Goal: Task Accomplishment & Management: Use online tool/utility

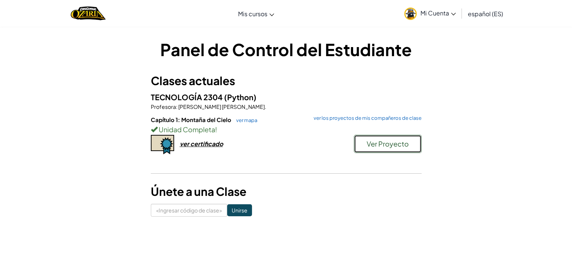
click at [365, 148] on button "Ver Proyecto" at bounding box center [388, 144] width 68 height 18
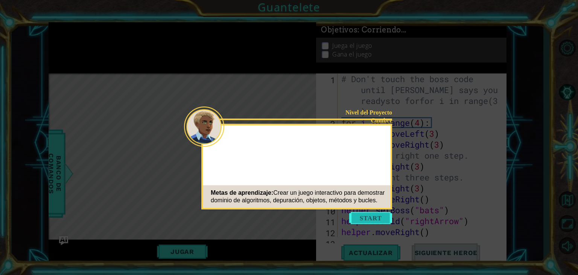
click at [377, 215] on button "Start" at bounding box center [370, 218] width 43 height 12
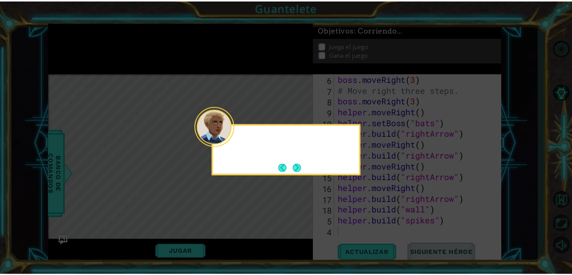
scroll to position [87, 0]
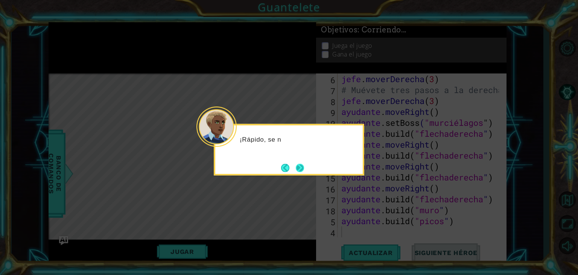
click at [302, 168] on button "Próximo" at bounding box center [299, 167] width 9 height 9
click at [302, 168] on button "Próximo" at bounding box center [300, 167] width 8 height 8
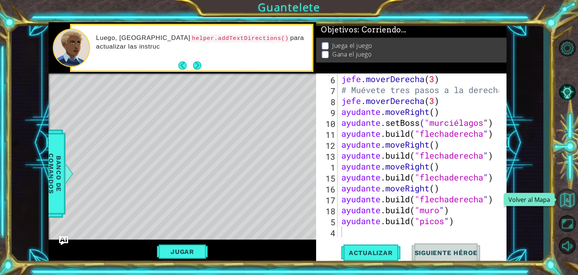
click at [558, 199] on button "Volver al Mapa" at bounding box center [567, 199] width 22 height 22
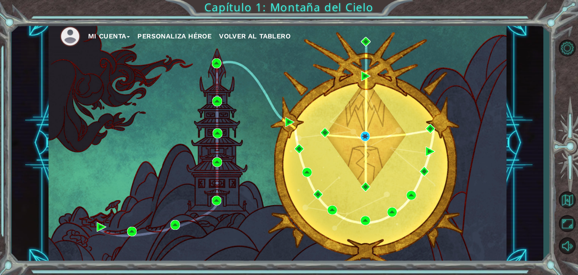
click at [281, 36] on font "Volver al Tablero" at bounding box center [254, 36] width 71 height 8
